Goal: Book appointment/travel/reservation

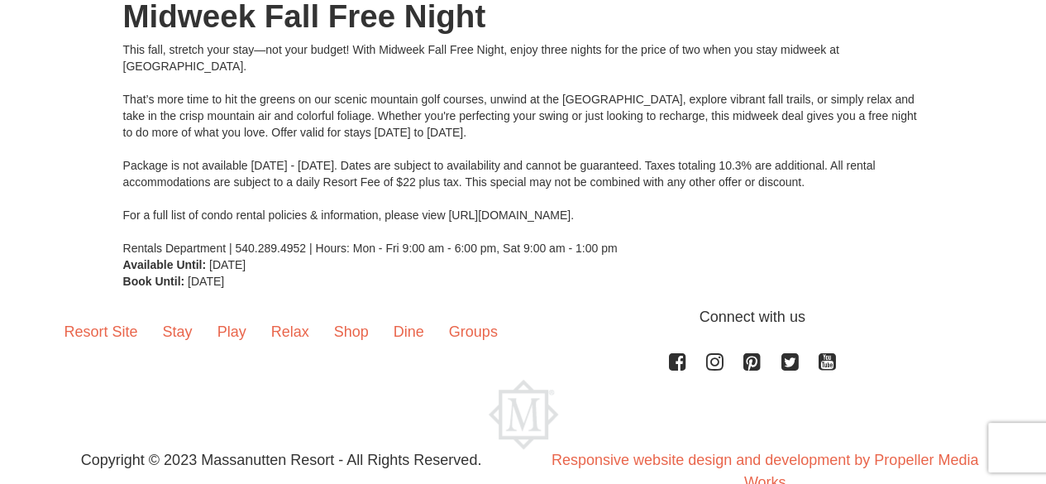
scroll to position [268, 0]
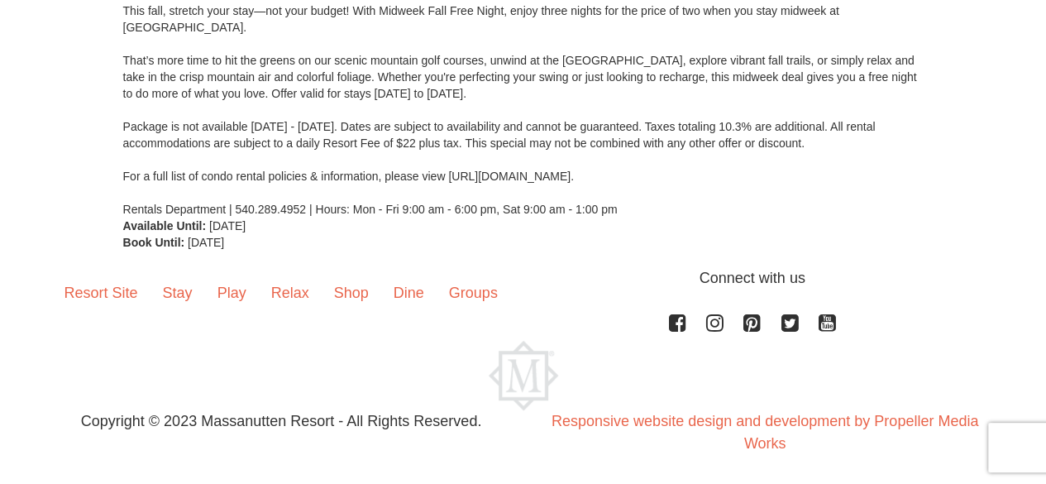
click at [933, 400] on div at bounding box center [523, 375] width 942 height 69
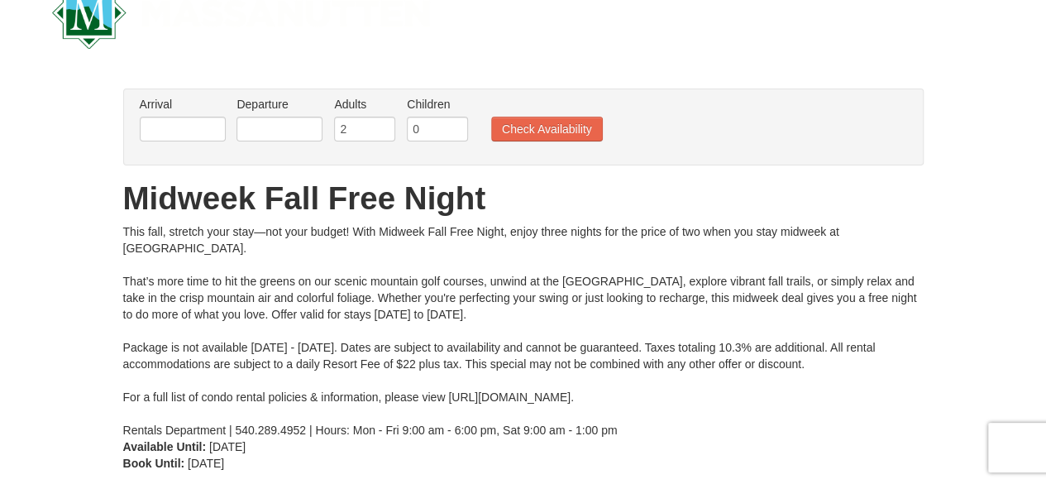
scroll to position [0, 0]
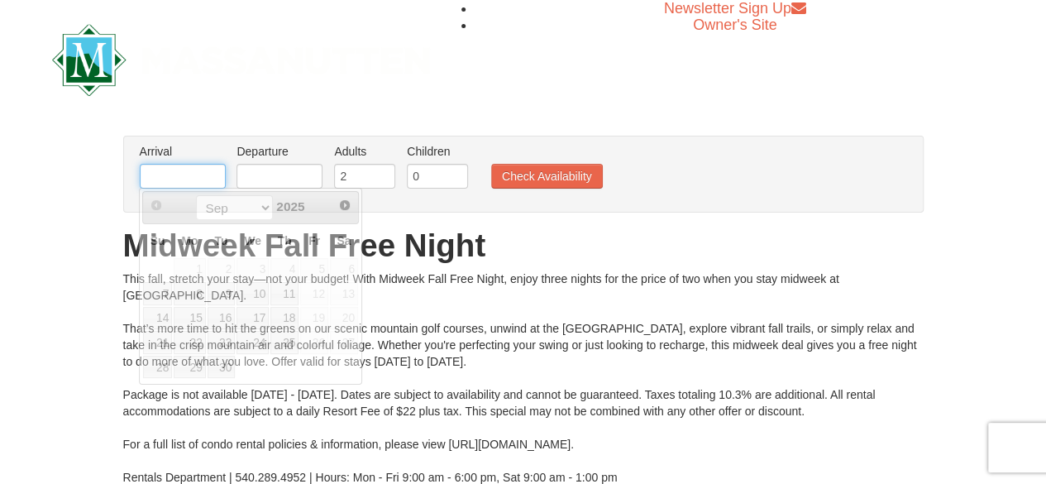
click at [174, 174] on input "text" at bounding box center [183, 176] width 86 height 25
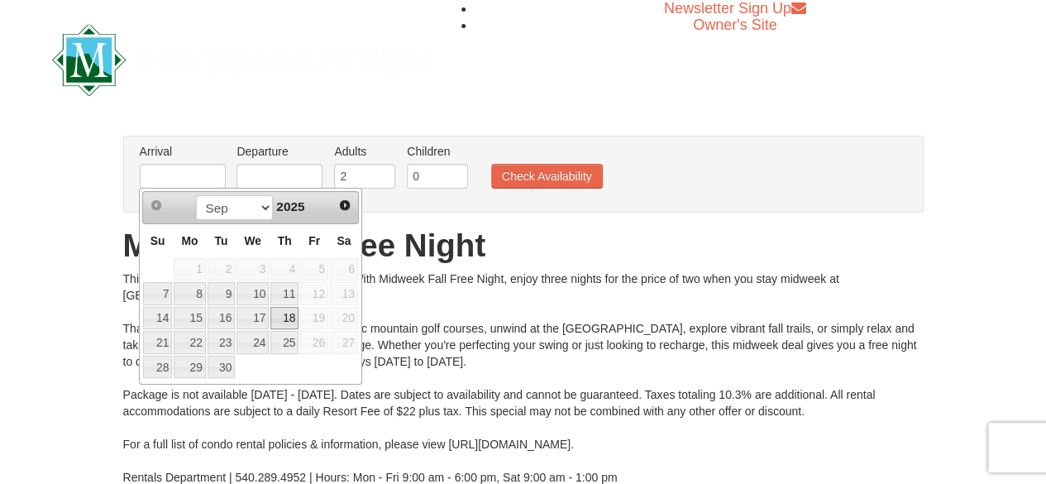
click at [288, 317] on link "18" at bounding box center [284, 318] width 28 height 23
type input "[DATE]"
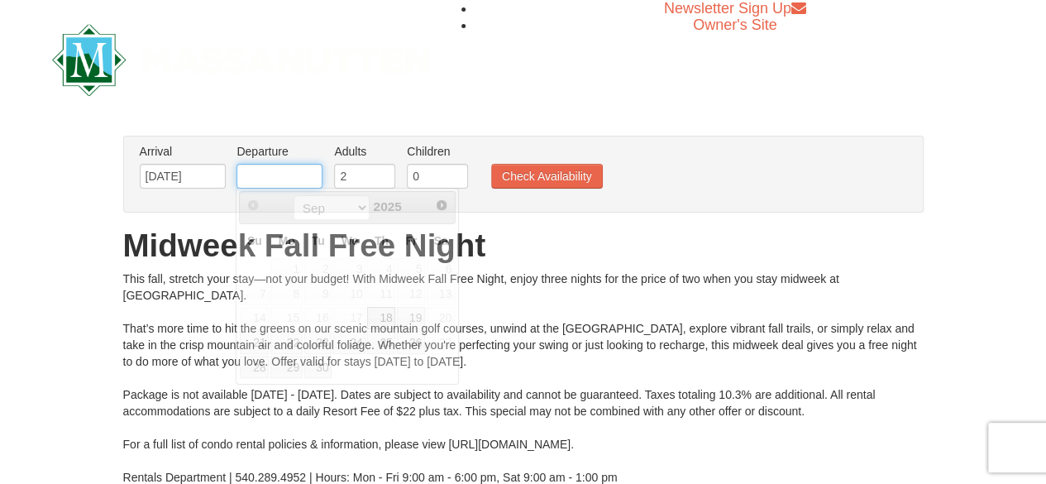
click at [288, 179] on input "text" at bounding box center [279, 176] width 86 height 25
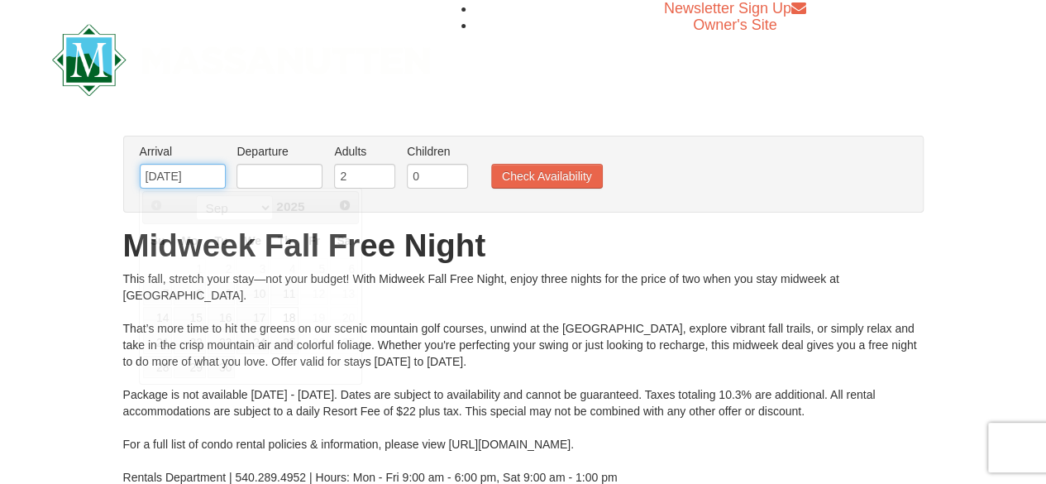
click at [207, 171] on input "[DATE]" at bounding box center [183, 176] width 86 height 25
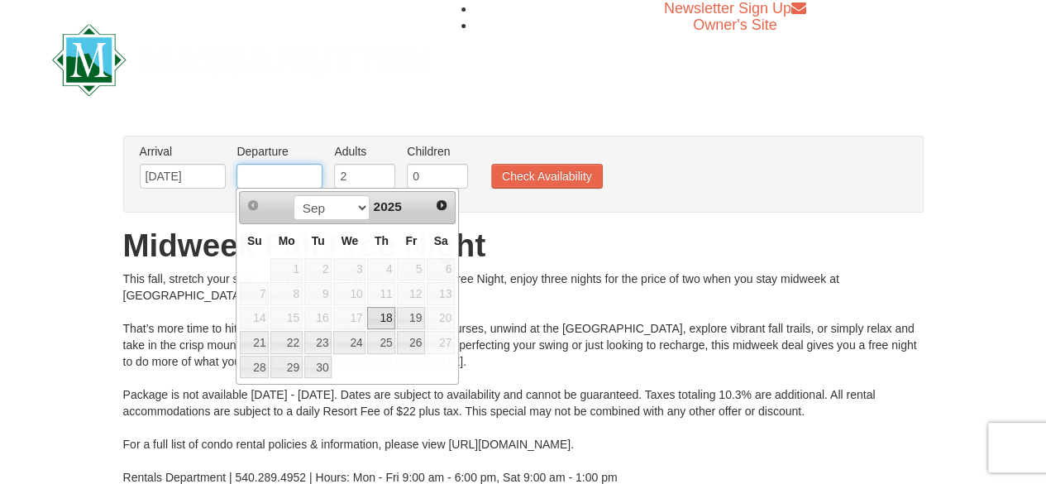
click at [310, 173] on input "text" at bounding box center [279, 176] width 86 height 25
click at [250, 336] on link "21" at bounding box center [254, 342] width 29 height 23
type input "[DATE]"
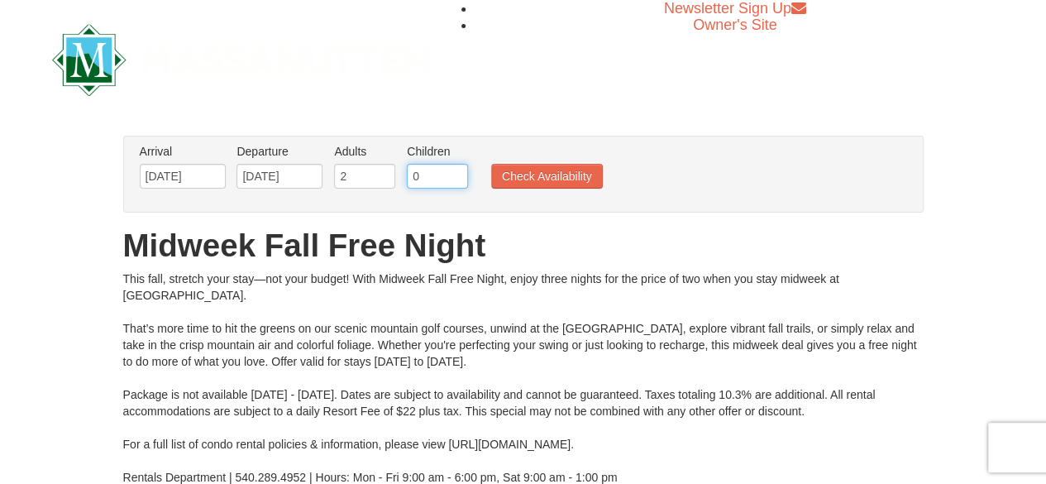
click at [421, 169] on input "0" at bounding box center [437, 176] width 61 height 25
type input "1"
click at [494, 174] on button "Check Availability" at bounding box center [547, 176] width 112 height 25
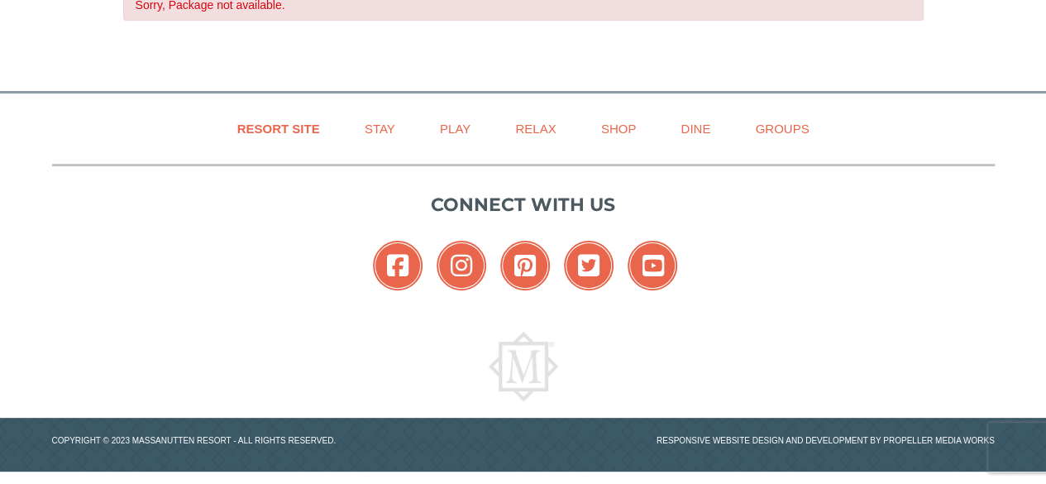
scroll to position [108, 0]
